Goal: Check status: Check status

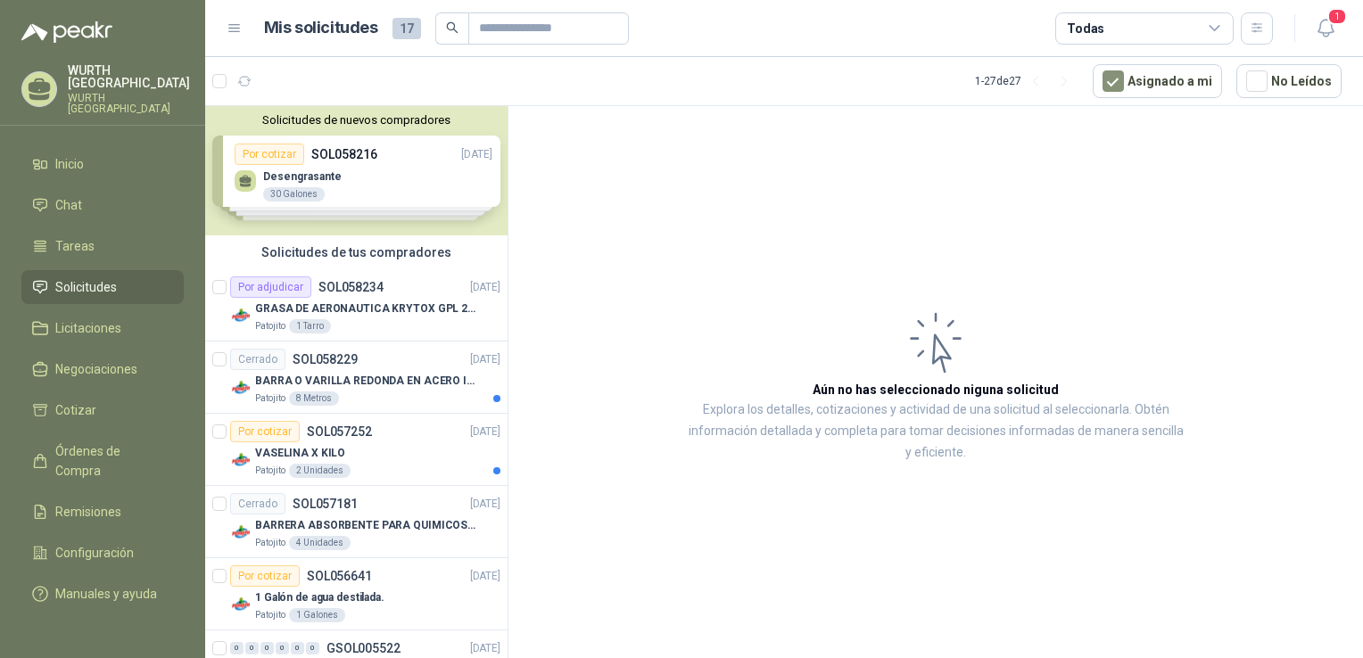
click at [89, 277] on span "Solicitudes" at bounding box center [86, 287] width 62 height 20
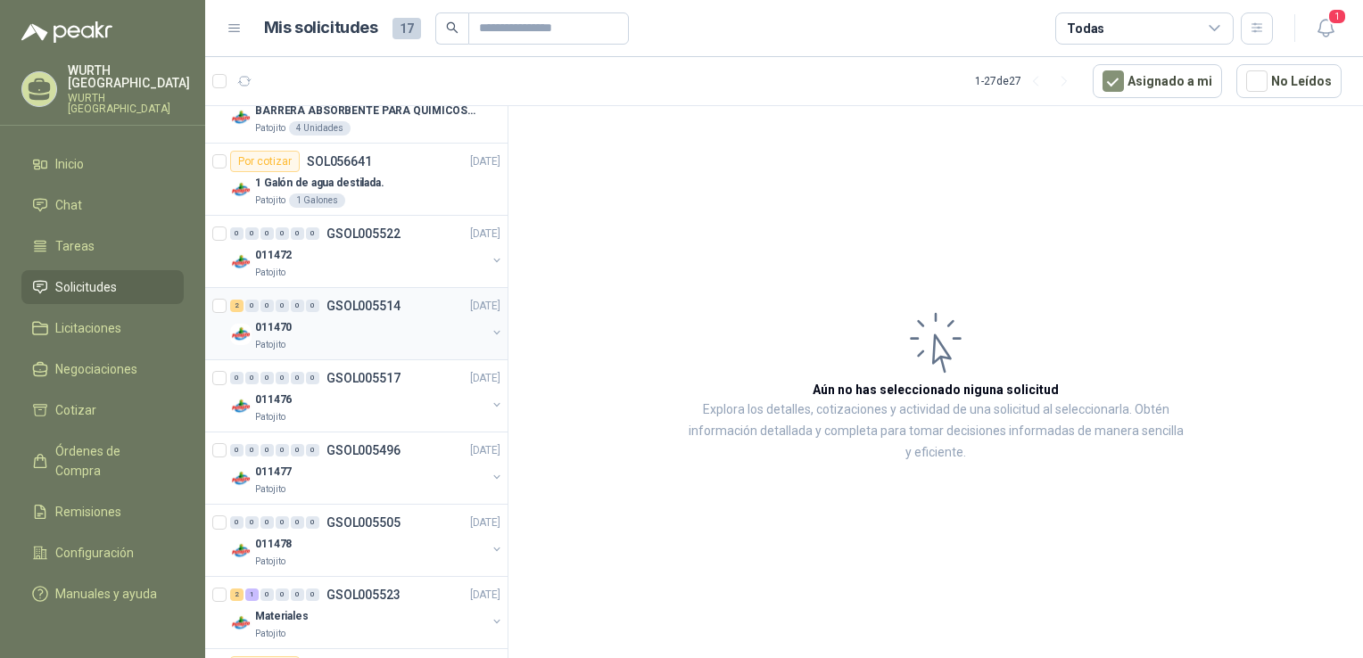
scroll to position [446, 0]
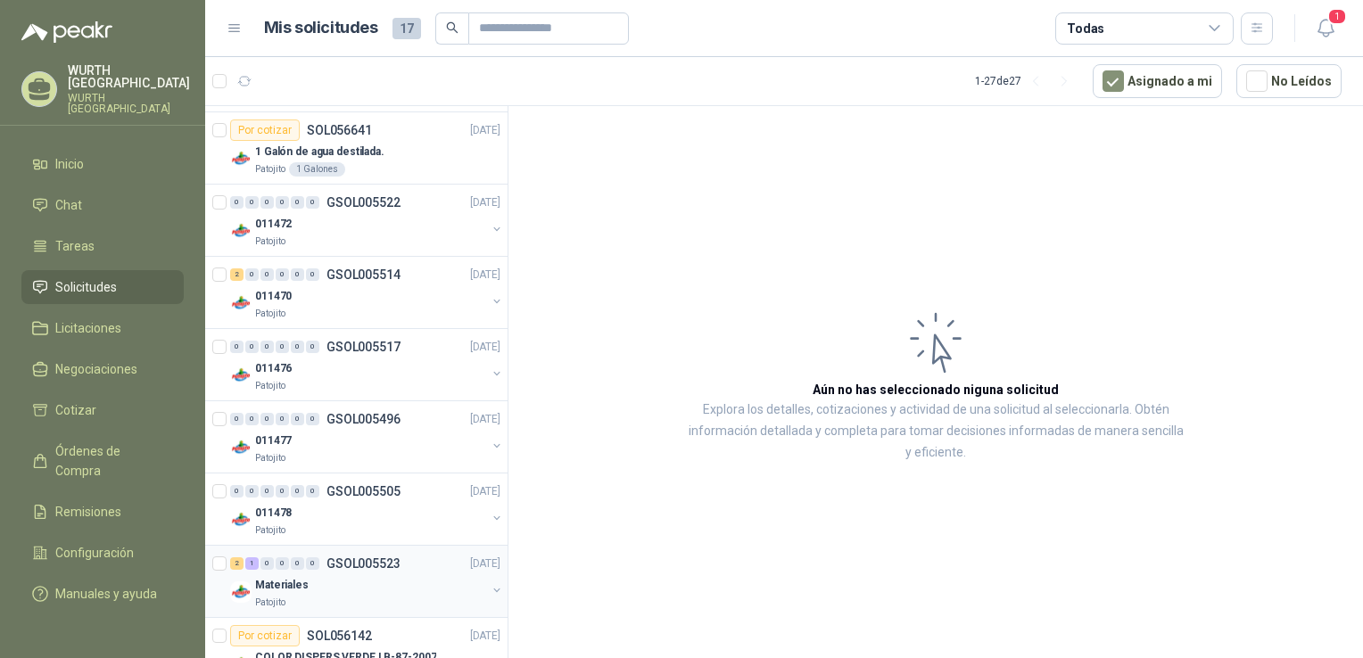
click at [391, 598] on div "Patojito" at bounding box center [370, 603] width 231 height 14
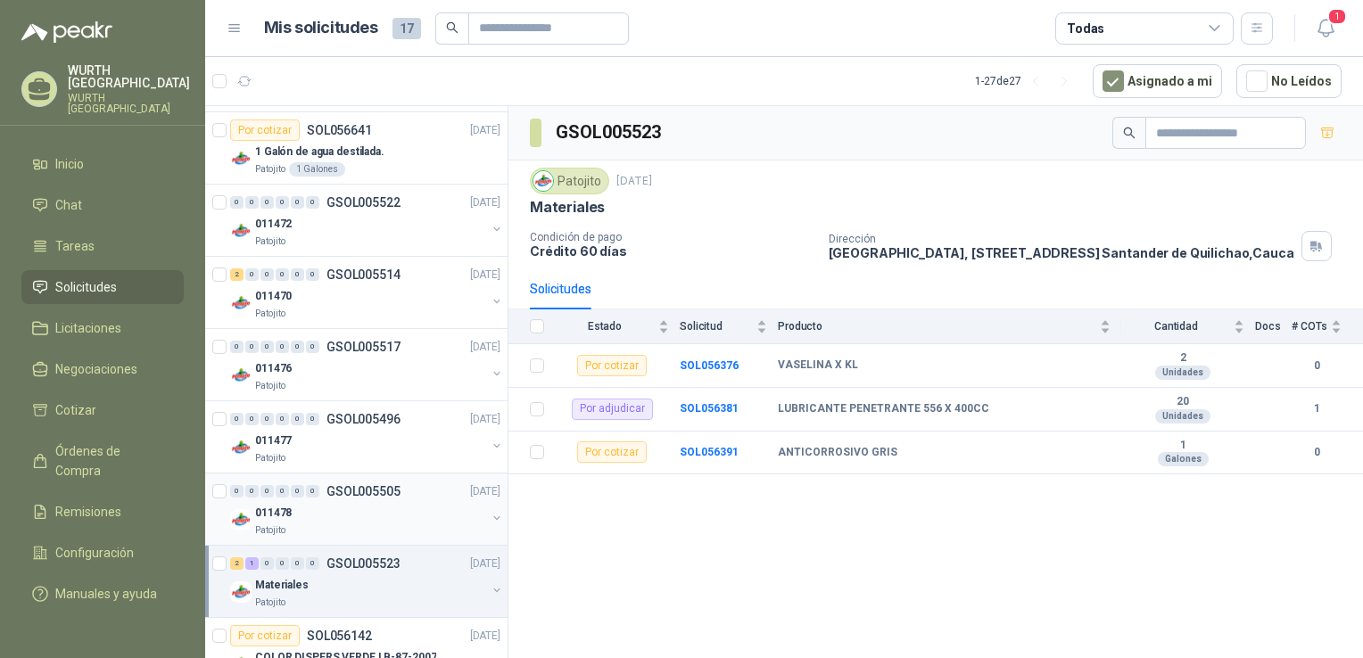
click at [382, 502] on div "011478" at bounding box center [370, 512] width 231 height 21
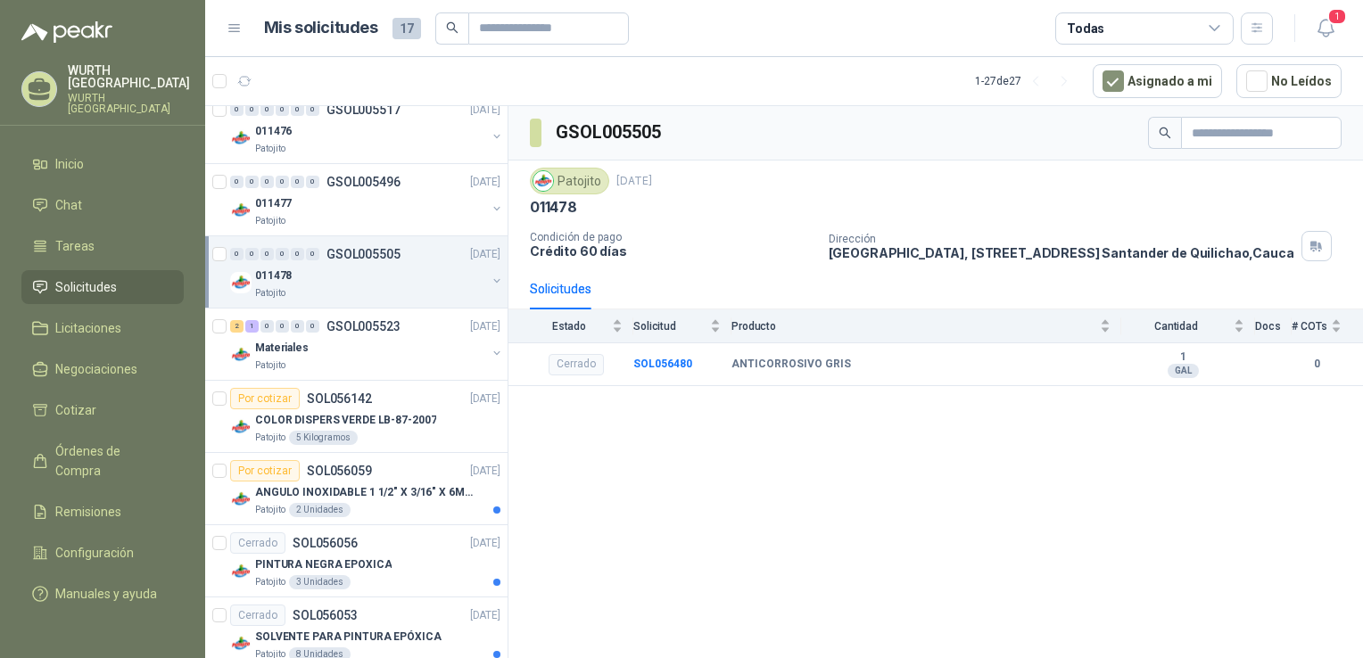
scroll to position [714, 0]
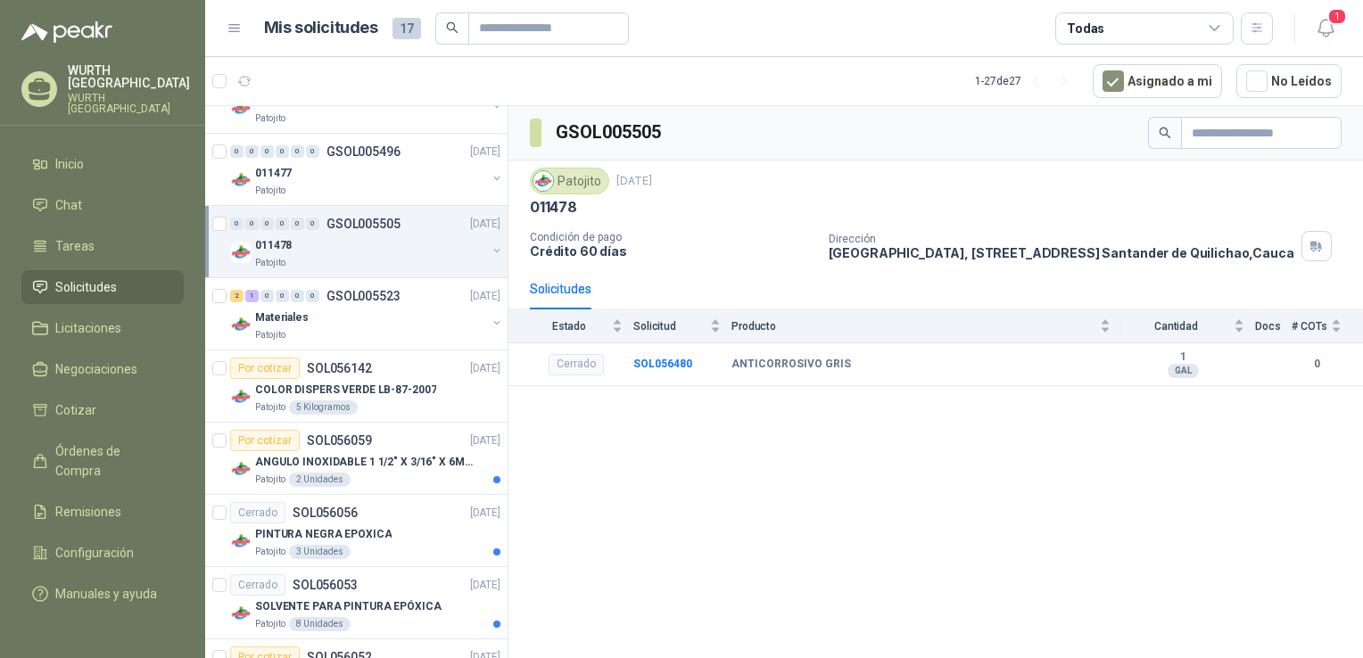
click at [380, 243] on div "011478" at bounding box center [370, 245] width 231 height 21
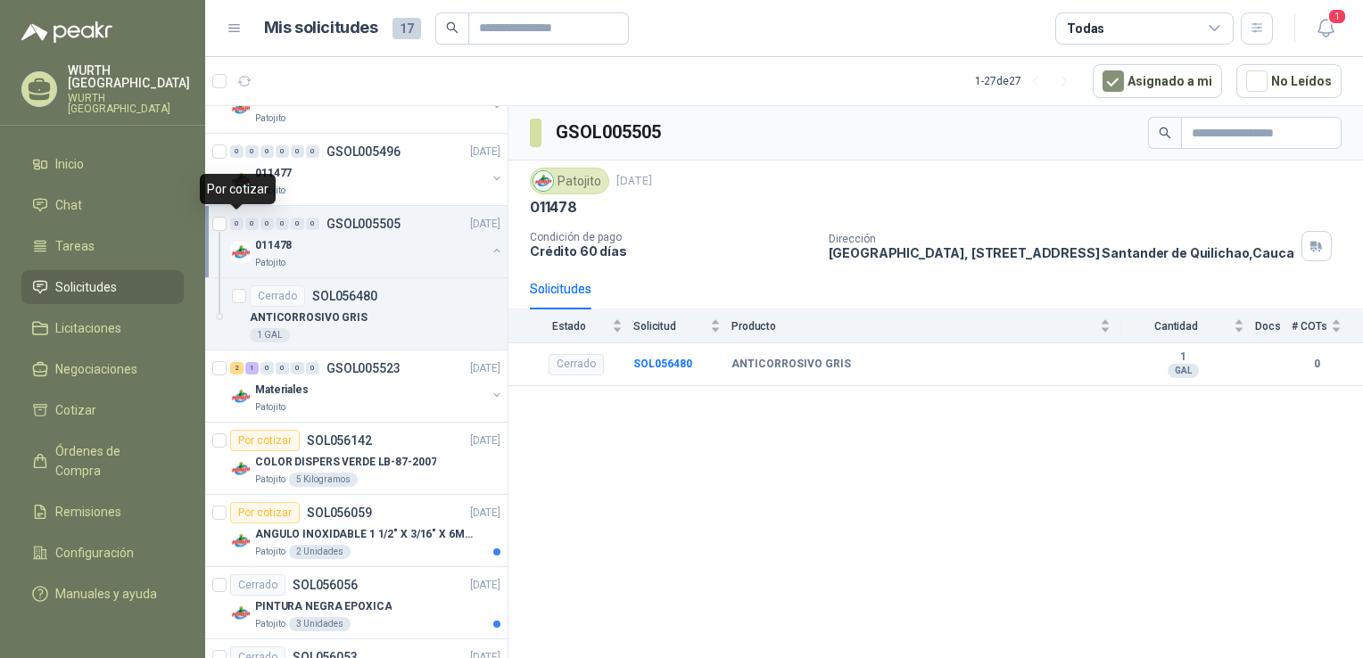
click at [239, 223] on div "0" at bounding box center [236, 224] width 13 height 12
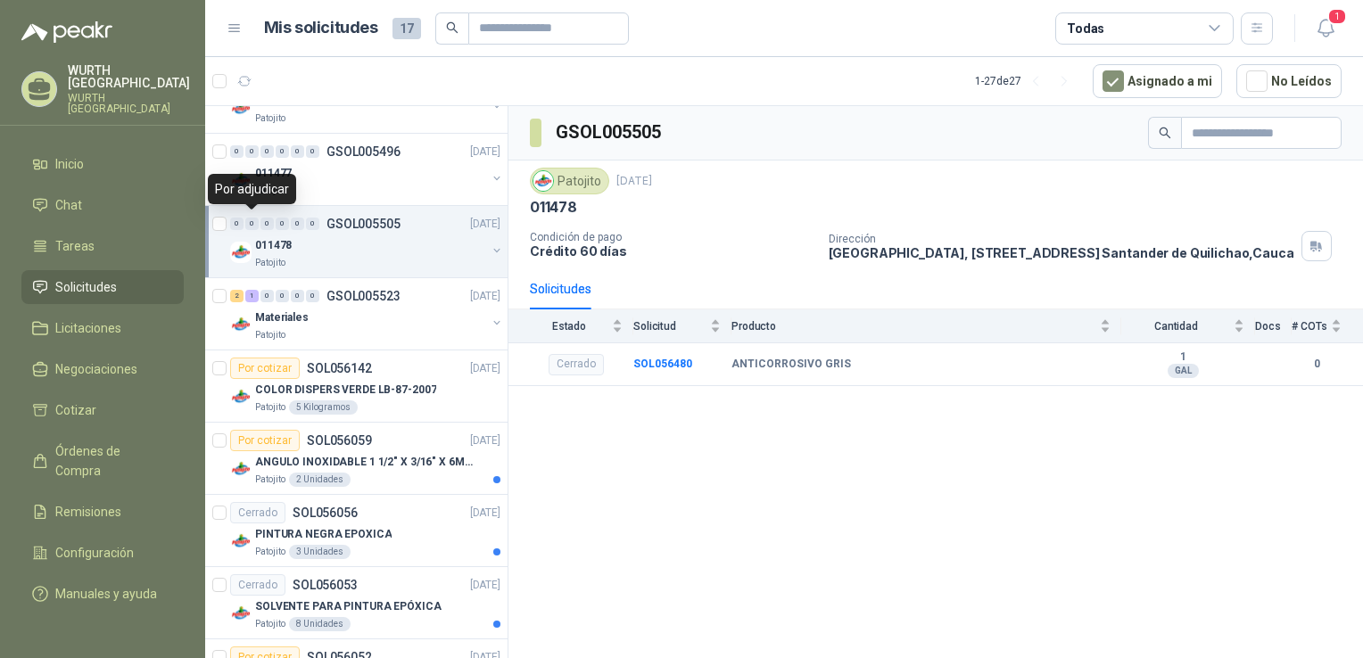
click at [258, 223] on div "0" at bounding box center [251, 224] width 13 height 12
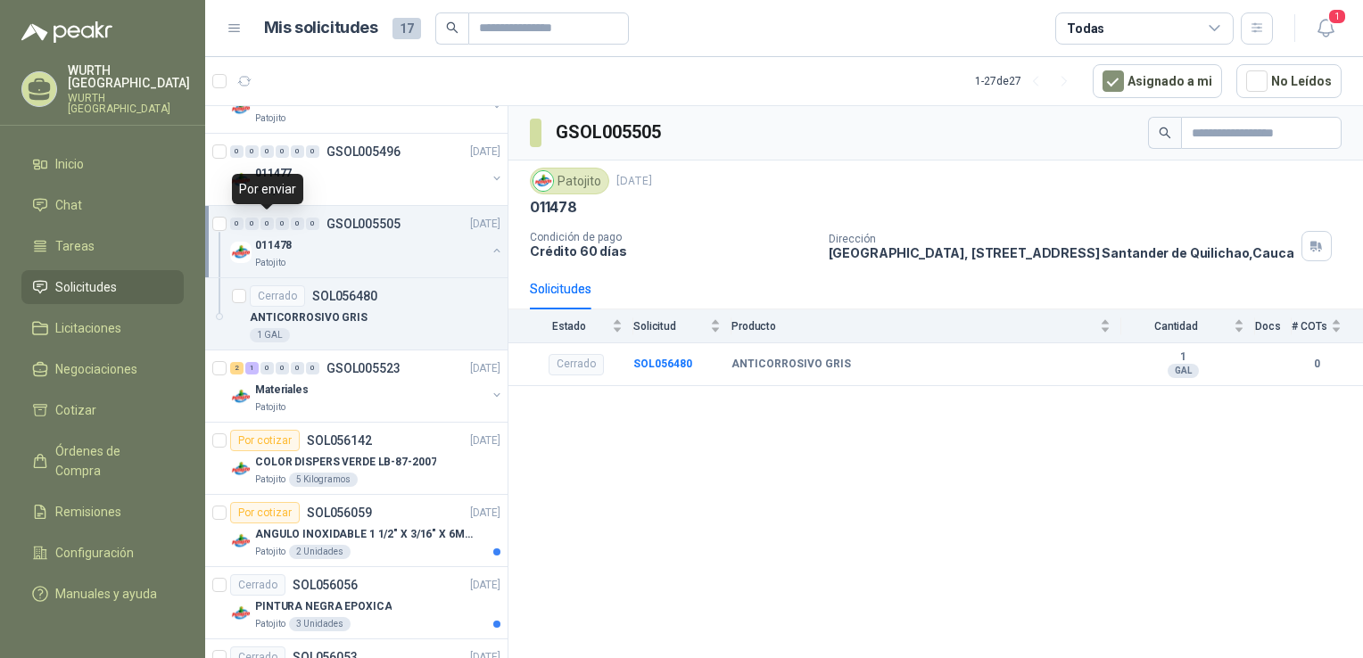
click at [271, 224] on div "0" at bounding box center [267, 224] width 13 height 12
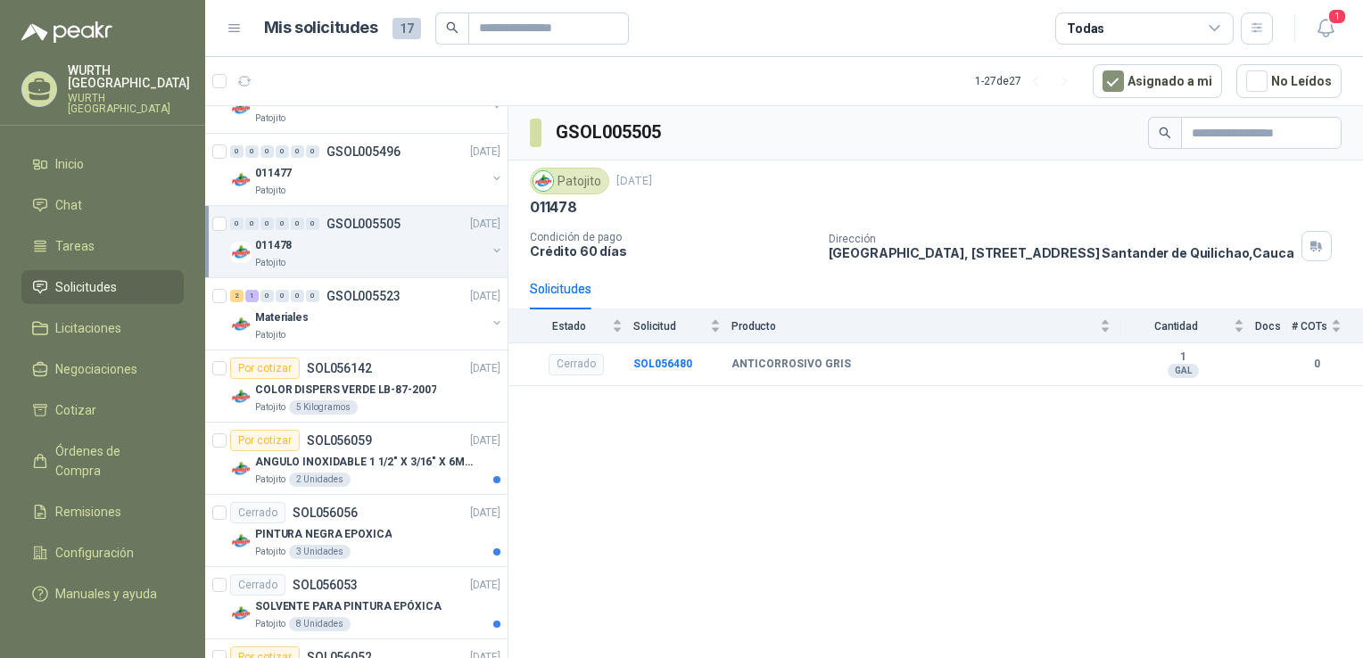
click at [375, 244] on div "011478" at bounding box center [370, 245] width 231 height 21
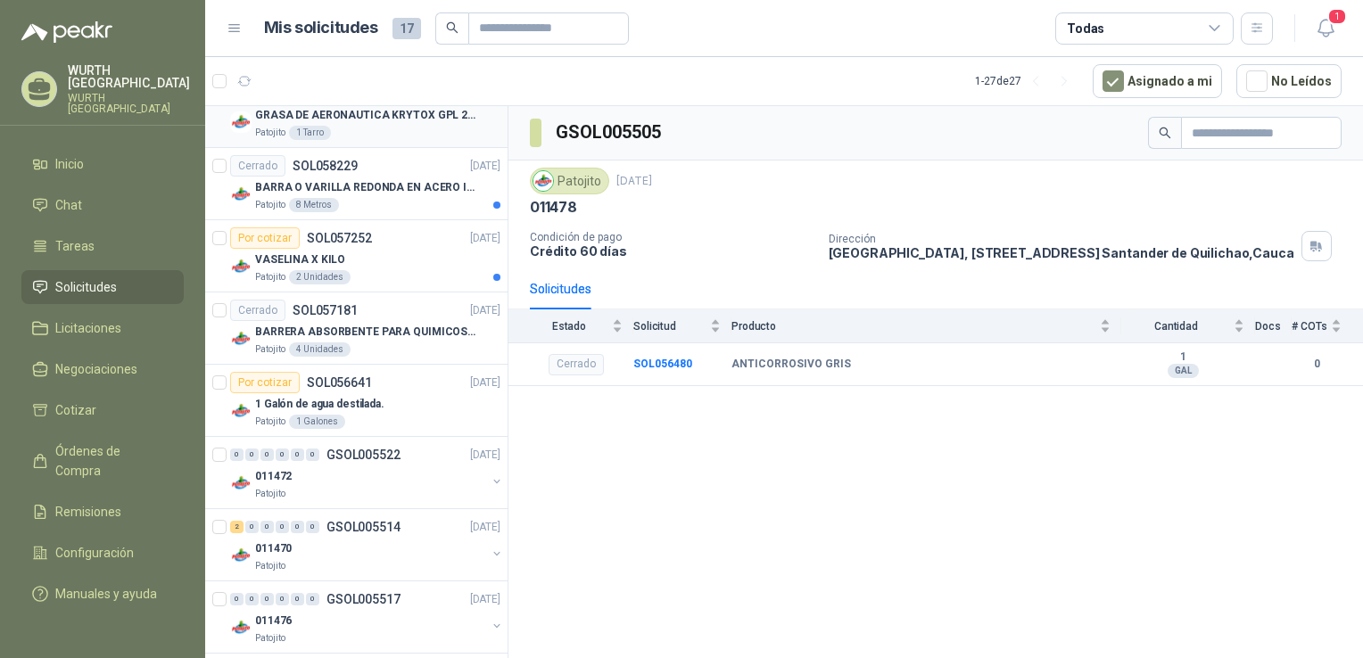
scroll to position [178, 0]
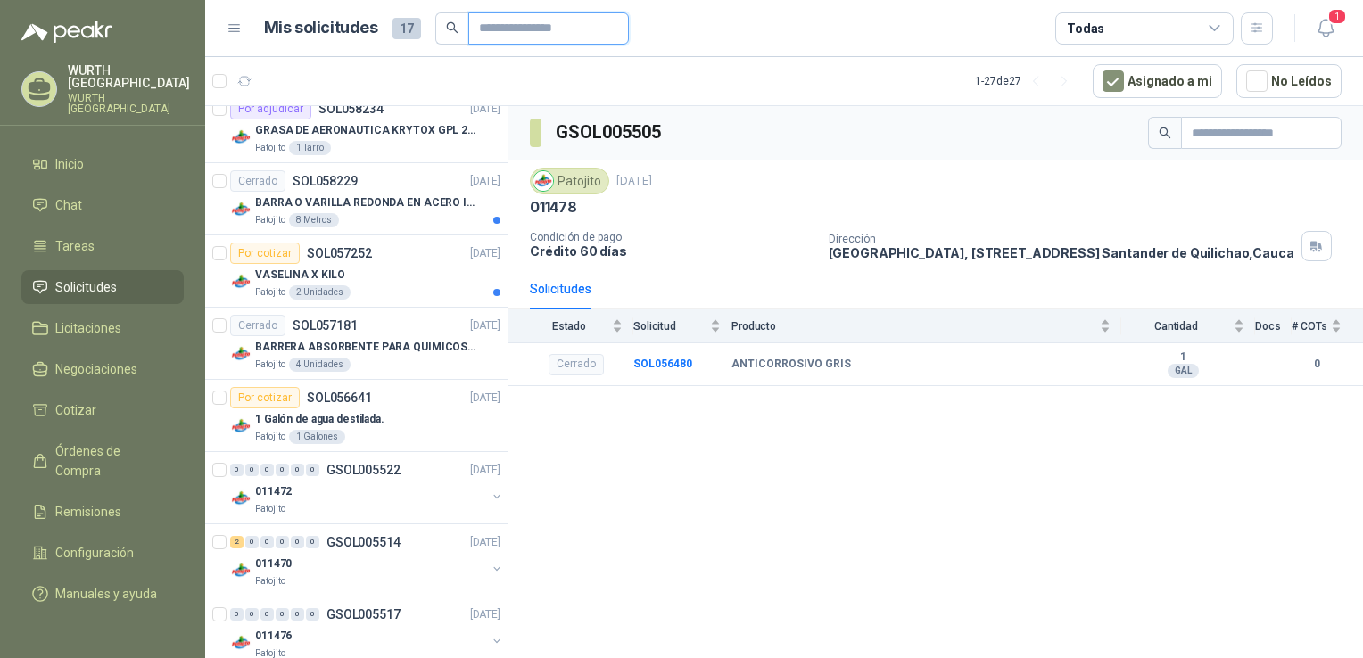
click at [512, 31] on input "text" at bounding box center [541, 28] width 125 height 30
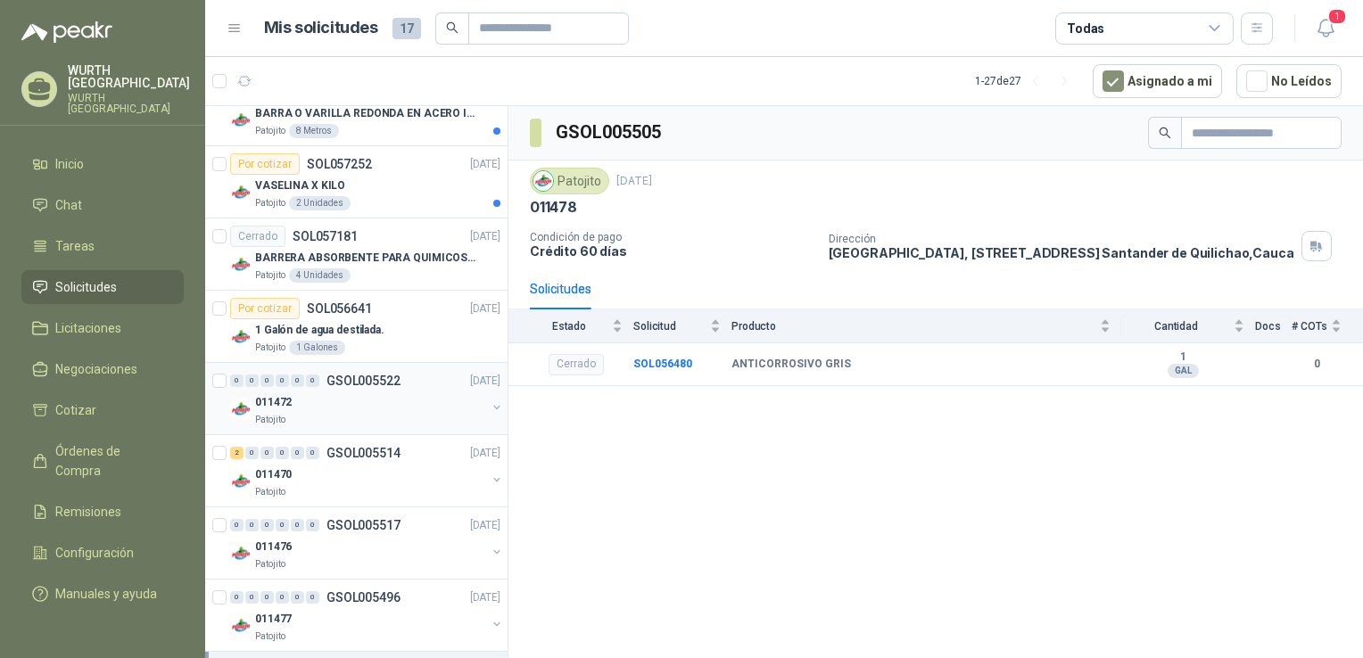
click at [400, 403] on div "011472" at bounding box center [370, 402] width 231 height 21
click at [381, 466] on div "011470" at bounding box center [370, 474] width 231 height 21
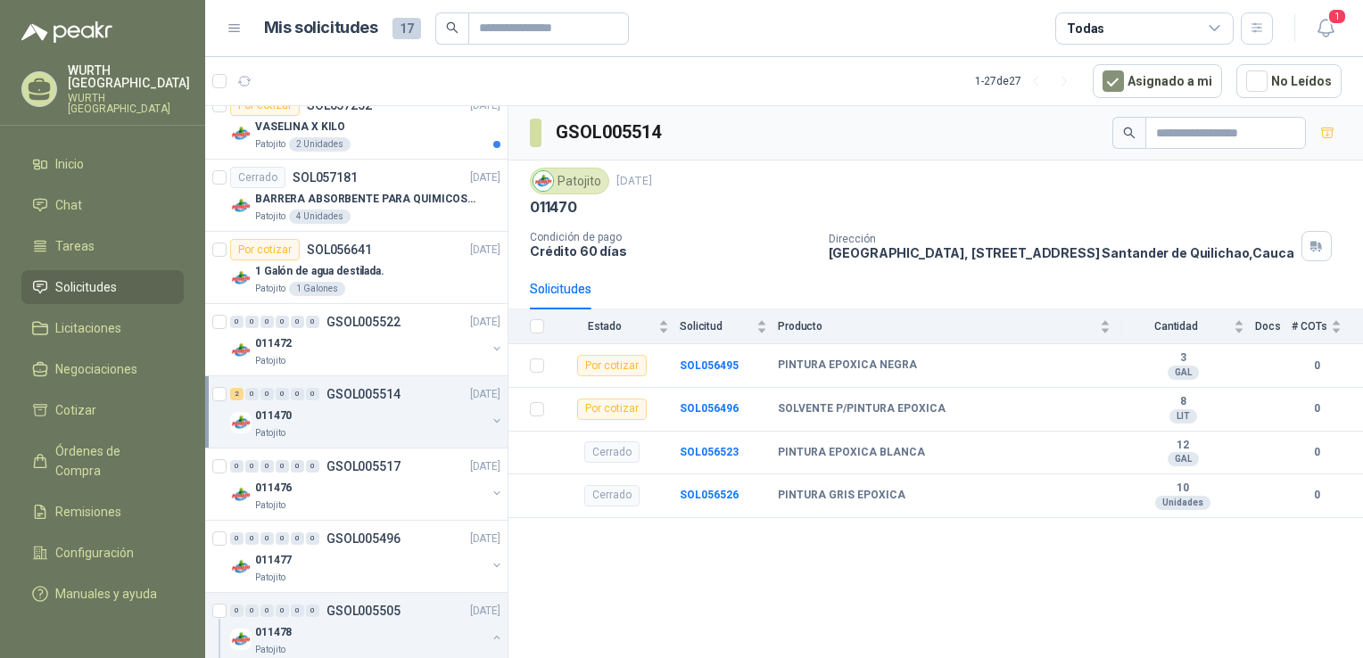
scroll to position [357, 0]
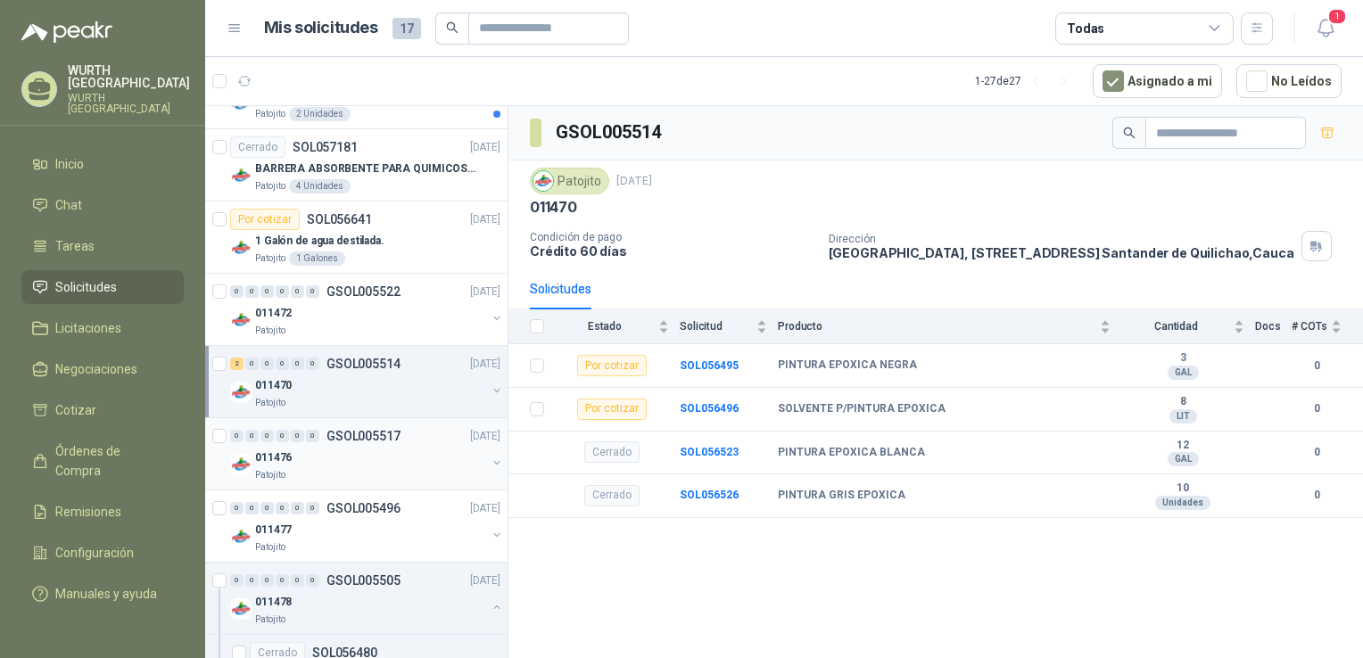
click at [390, 458] on div "011476" at bounding box center [370, 457] width 231 height 21
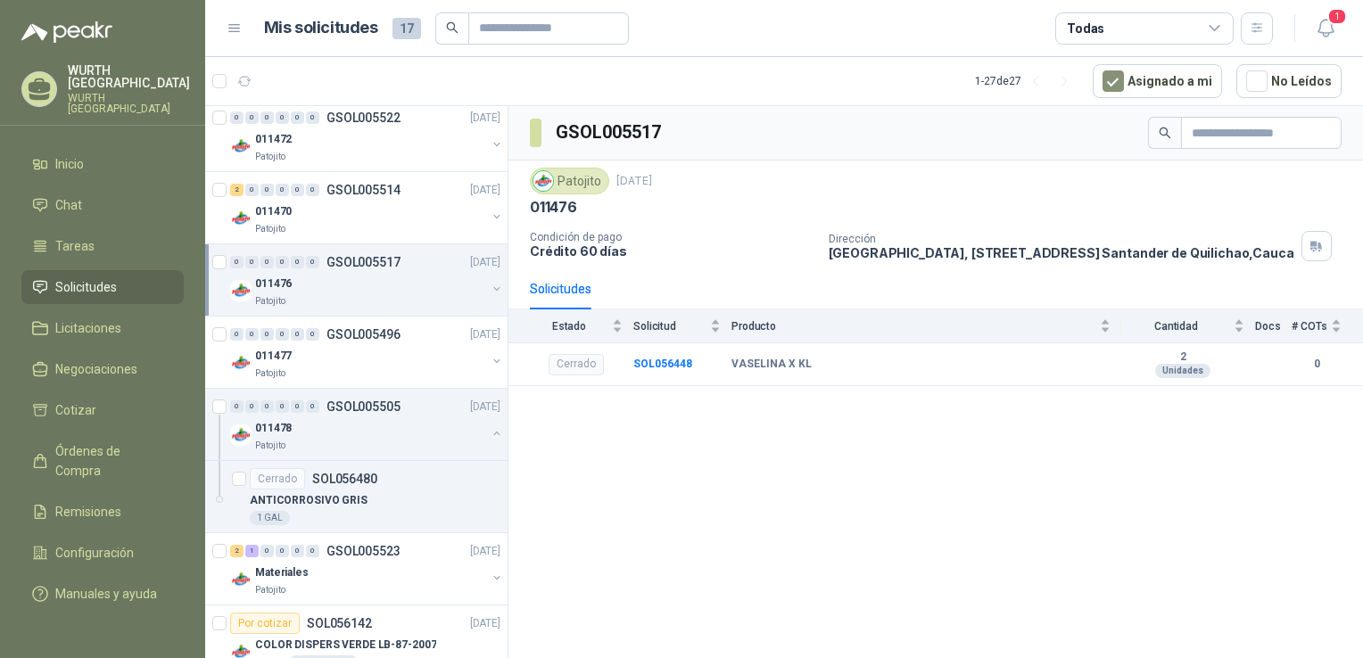
scroll to position [535, 0]
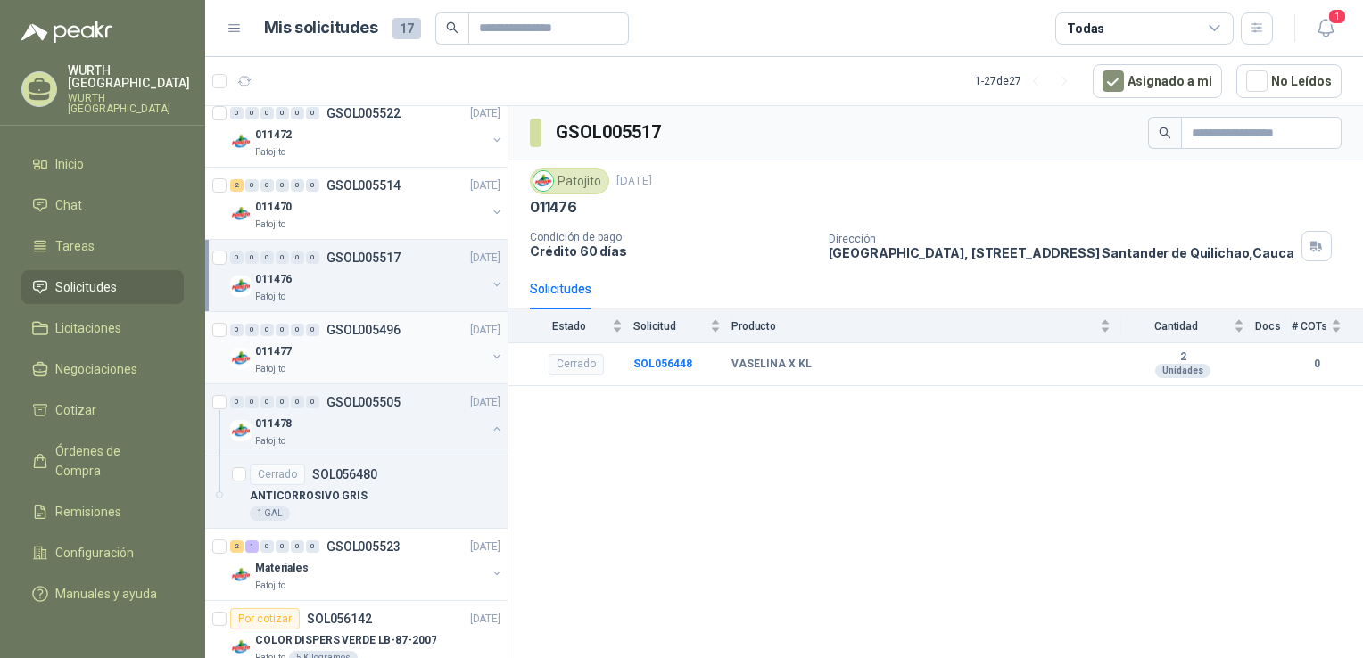
click at [392, 352] on div "011477" at bounding box center [370, 351] width 231 height 21
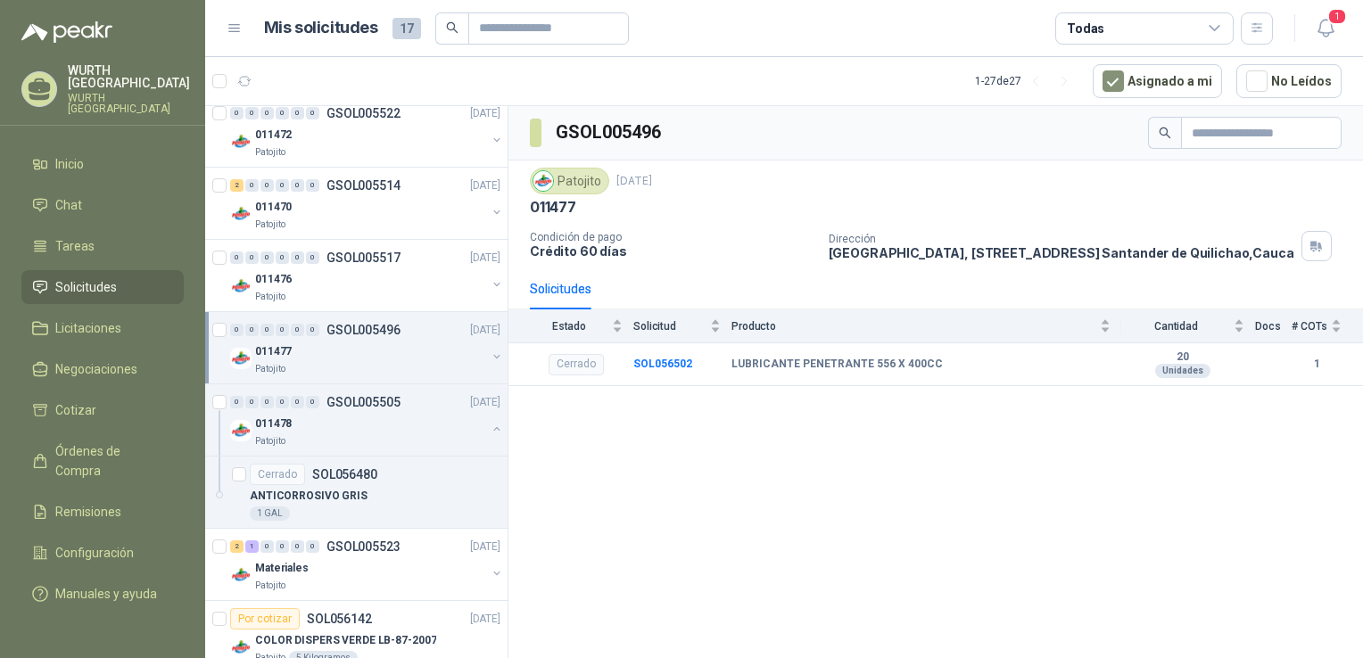
scroll to position [625, 0]
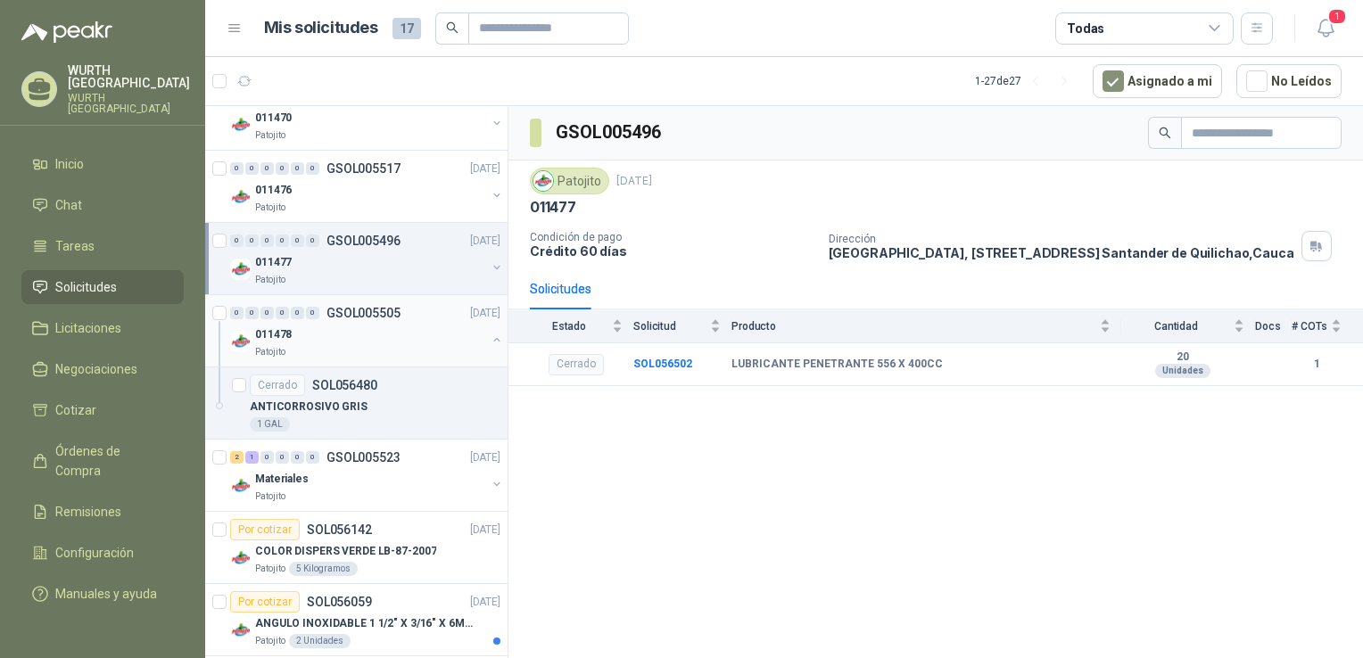
click at [393, 330] on div "011478" at bounding box center [370, 334] width 231 height 21
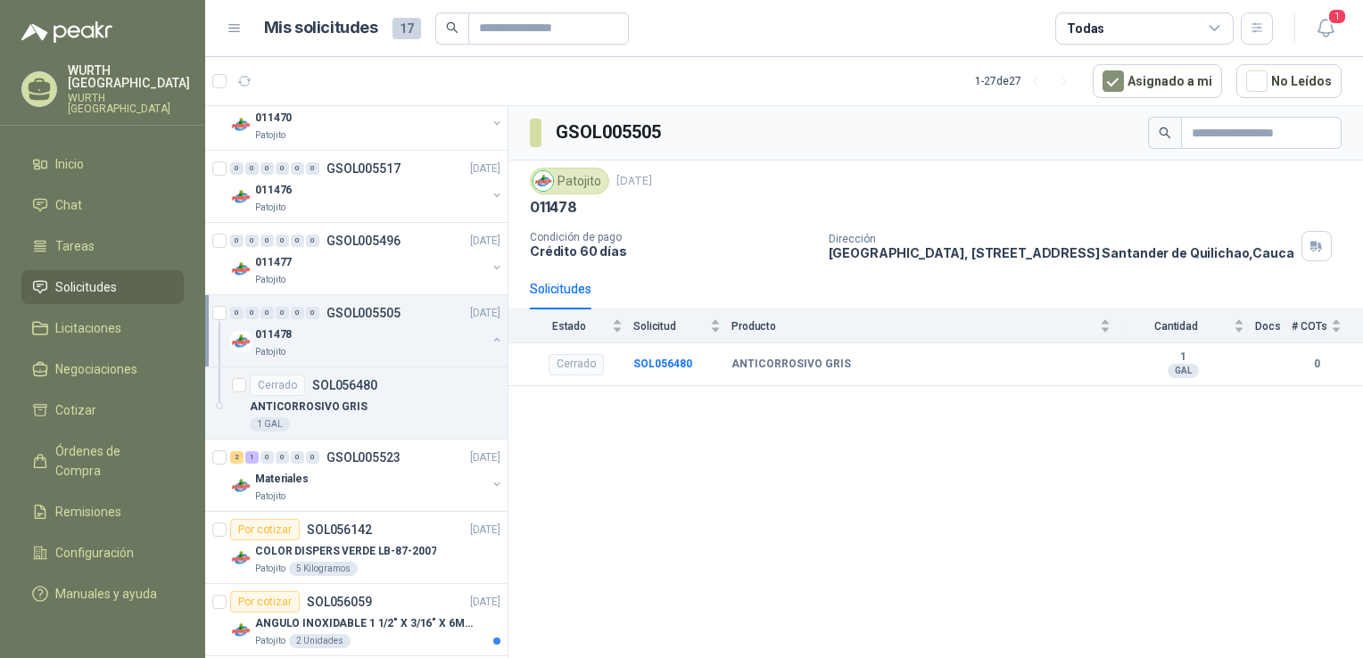
click at [570, 299] on div "Solicitudes" at bounding box center [561, 289] width 62 height 20
click at [621, 335] on div "Estado" at bounding box center [576, 326] width 93 height 18
click at [612, 333] on div "Estado" at bounding box center [576, 326] width 93 height 18
click at [717, 335] on div "Solicitud" at bounding box center [676, 326] width 87 height 18
click at [653, 369] on b "SOL056480" at bounding box center [662, 364] width 59 height 12
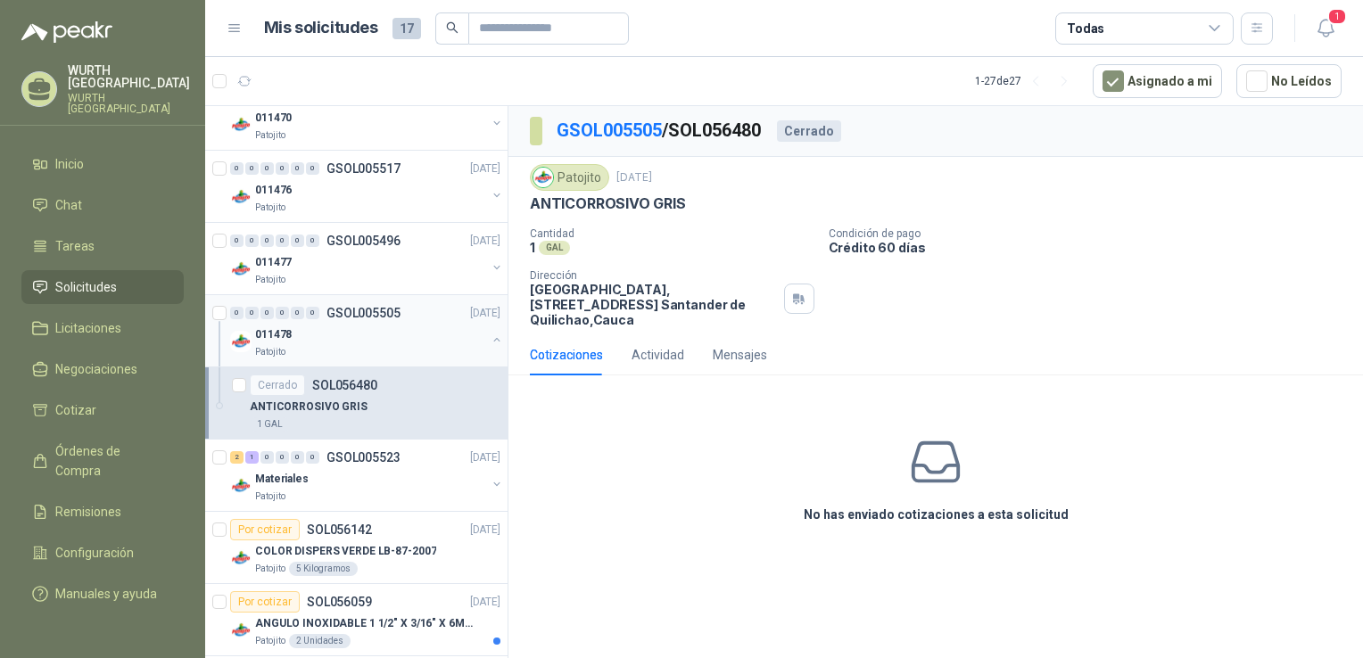
click at [386, 319] on div "0 0 0 0 0 0 GSOL005505 [DATE]" at bounding box center [367, 312] width 274 height 21
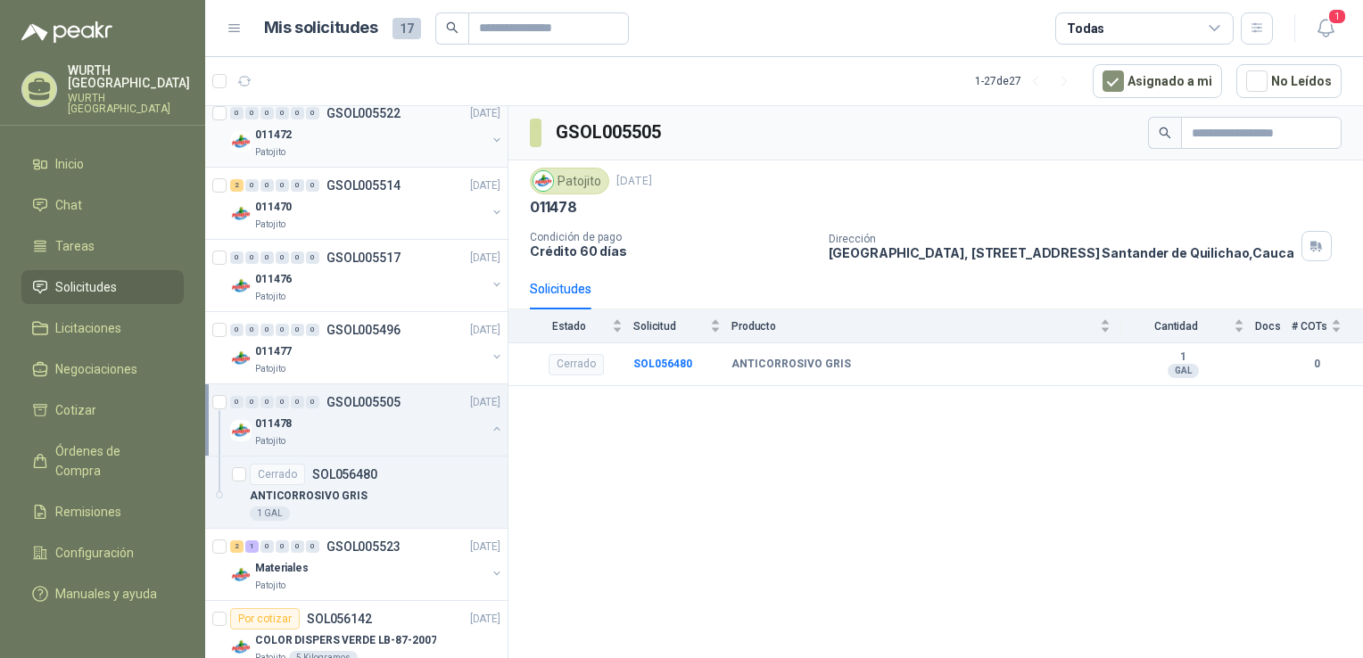
scroll to position [625, 0]
